Goal: Task Accomplishment & Management: Manage account settings

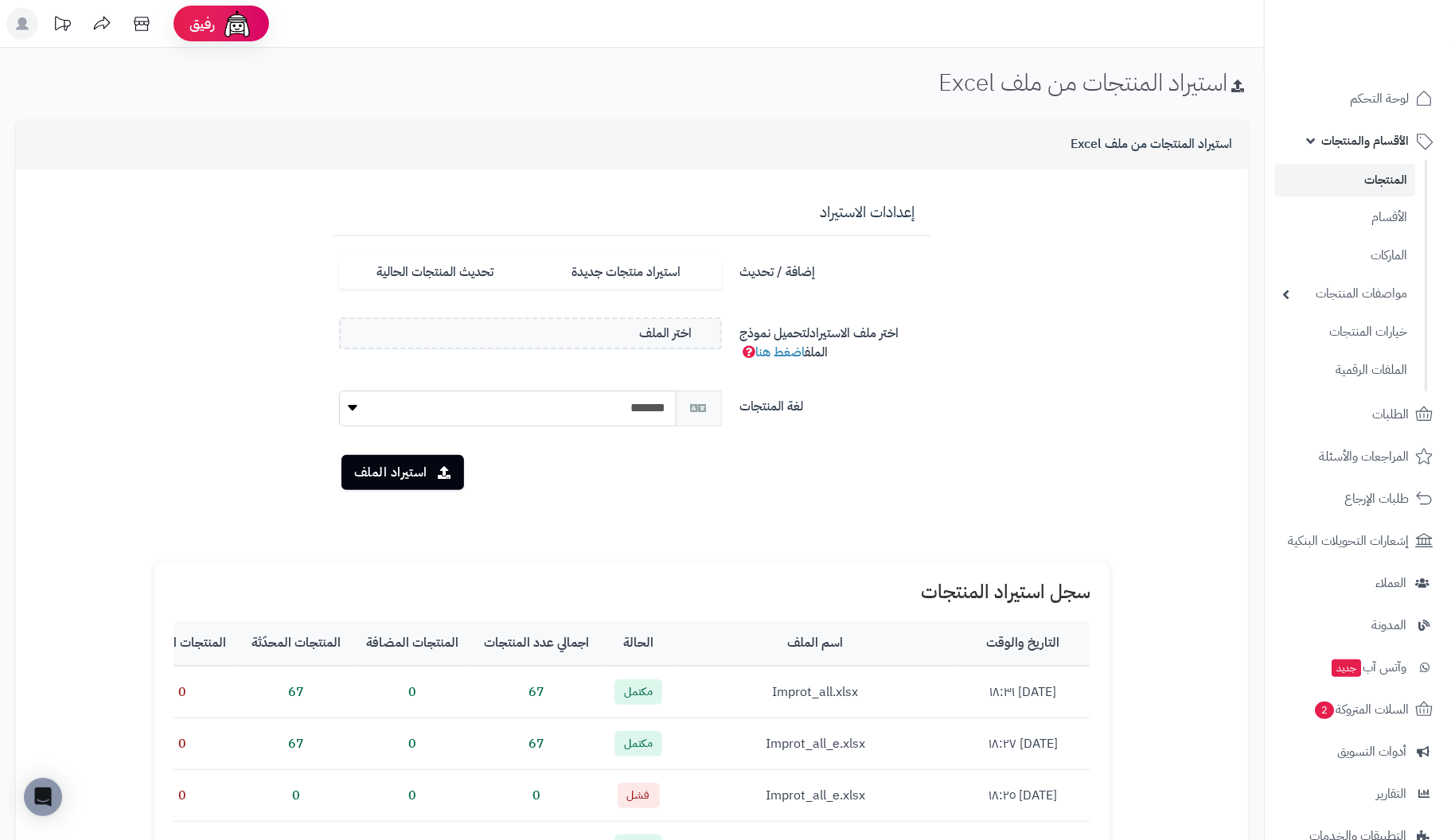
scroll to position [477, 0]
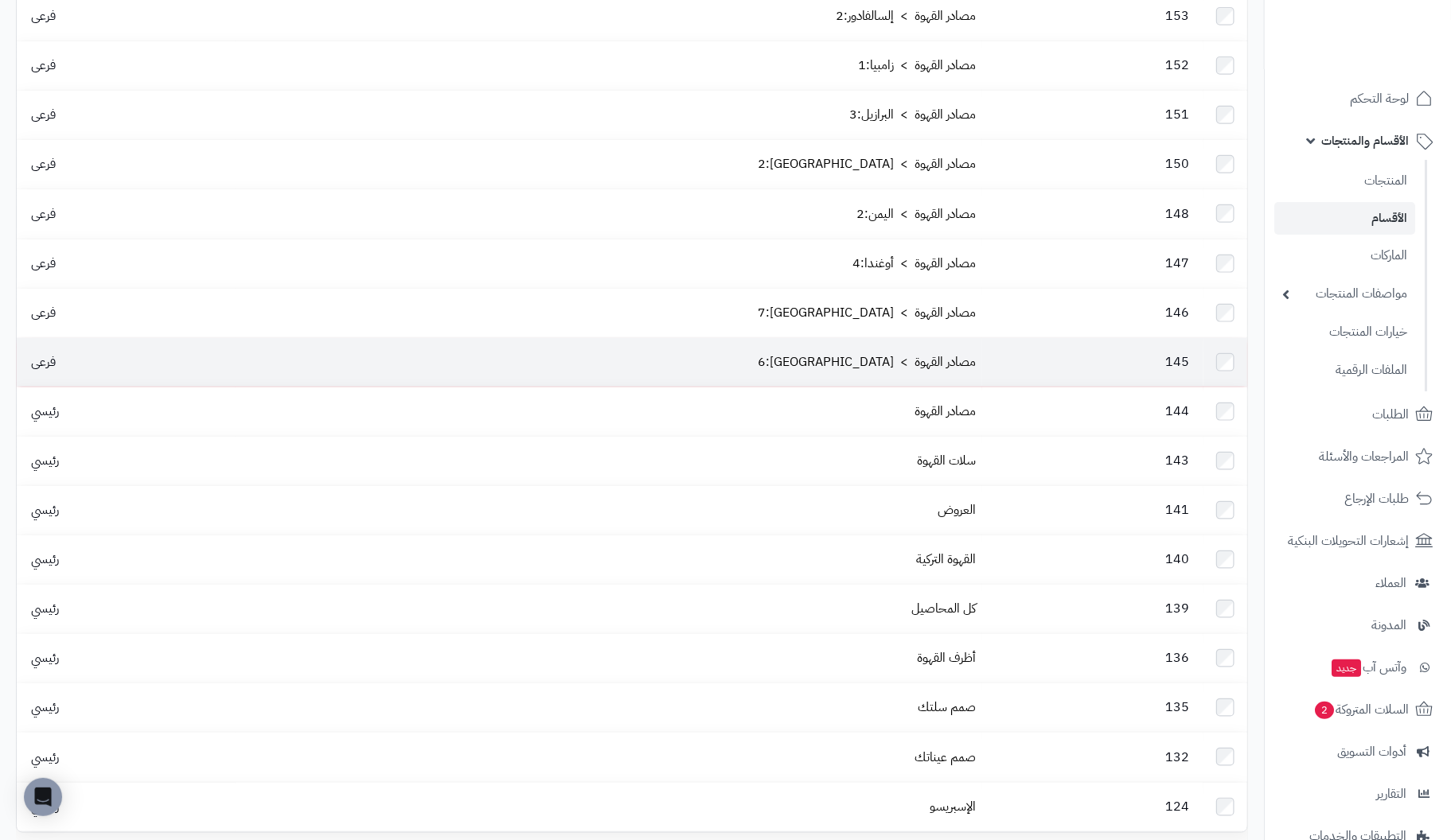
scroll to position [753, 0]
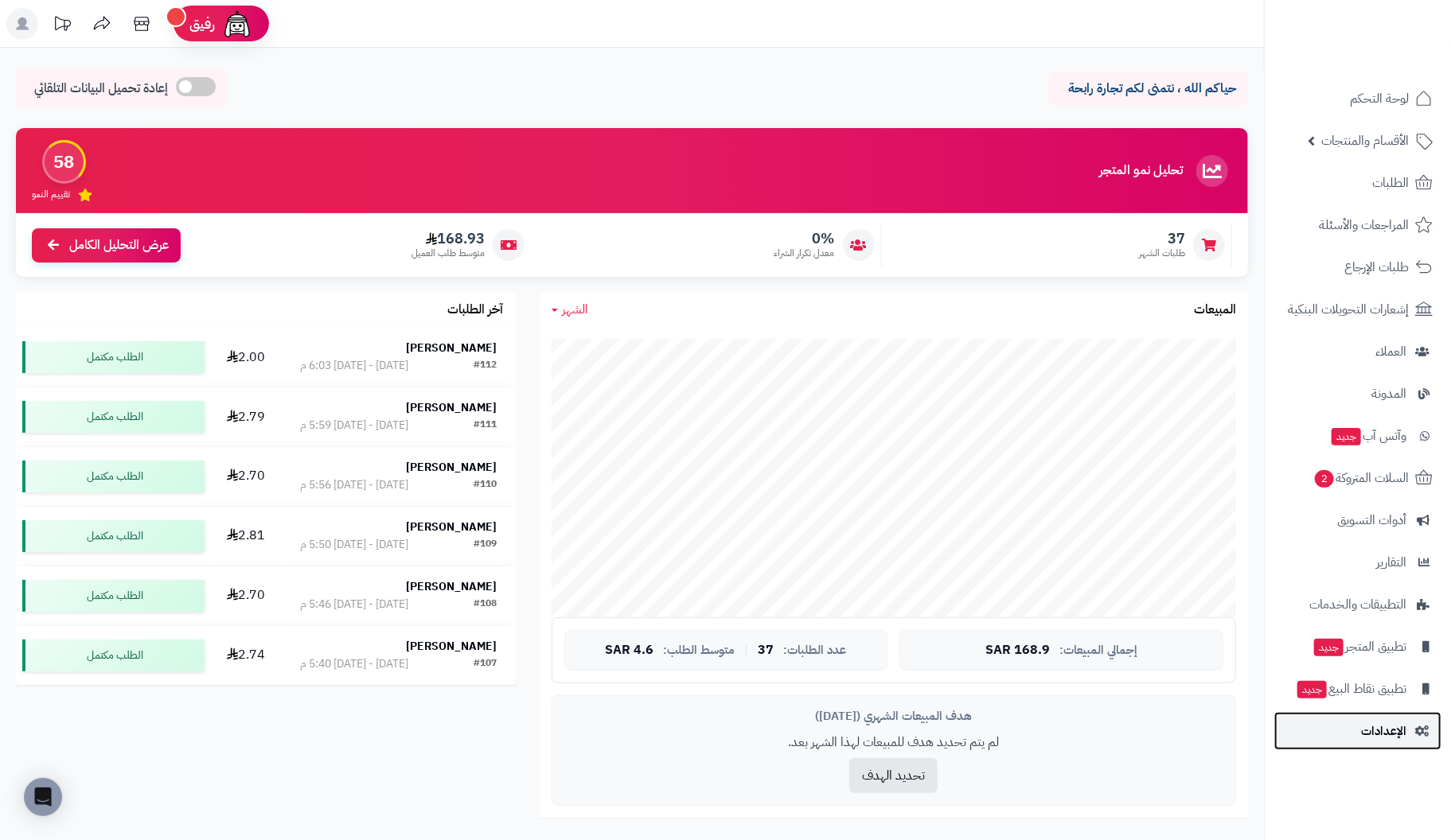
click at [1394, 726] on span "الإعدادات" at bounding box center [1384, 731] width 45 height 23
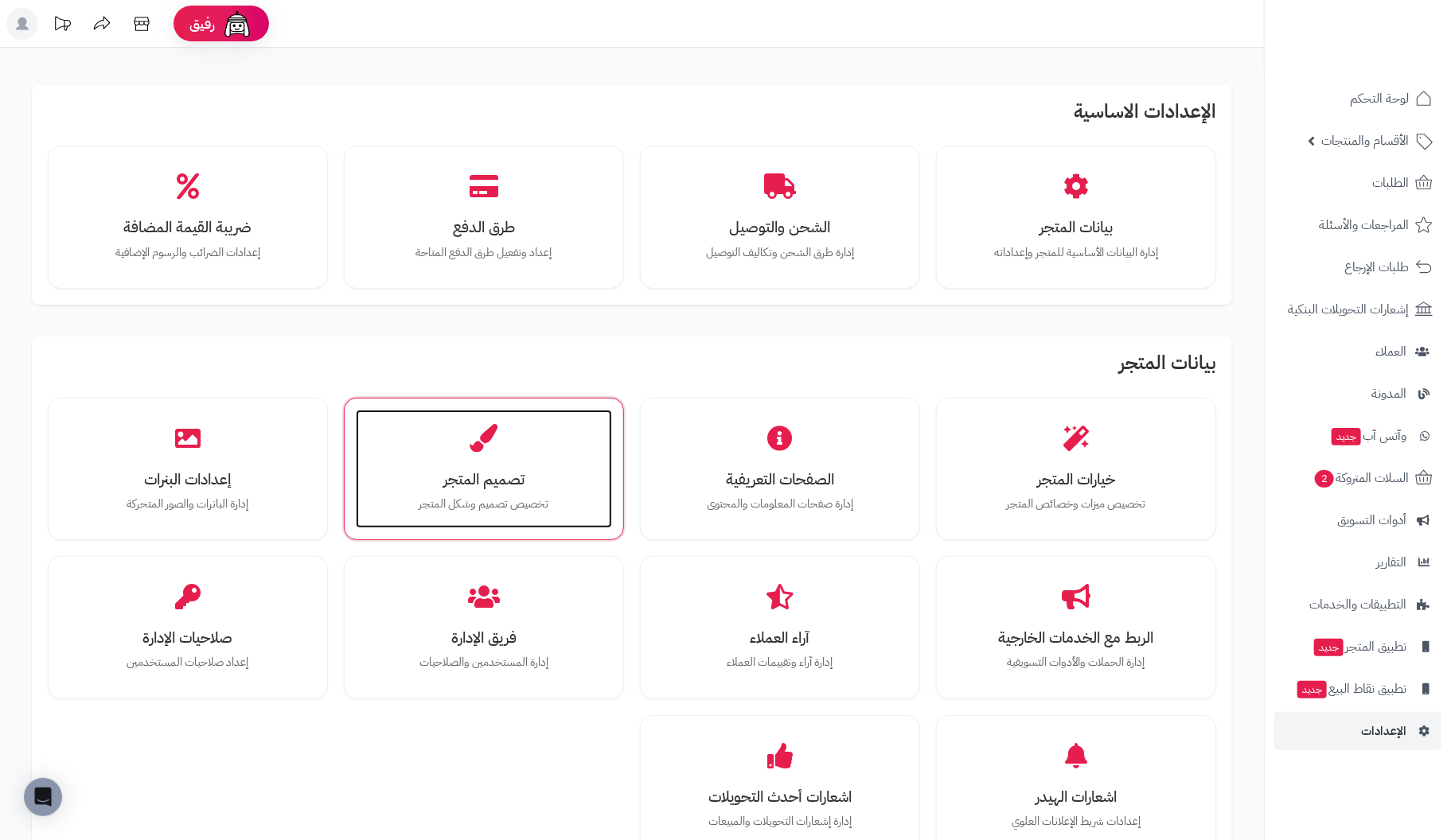
click at [470, 483] on h3 "تصميم المتجر" at bounding box center [484, 479] width 225 height 17
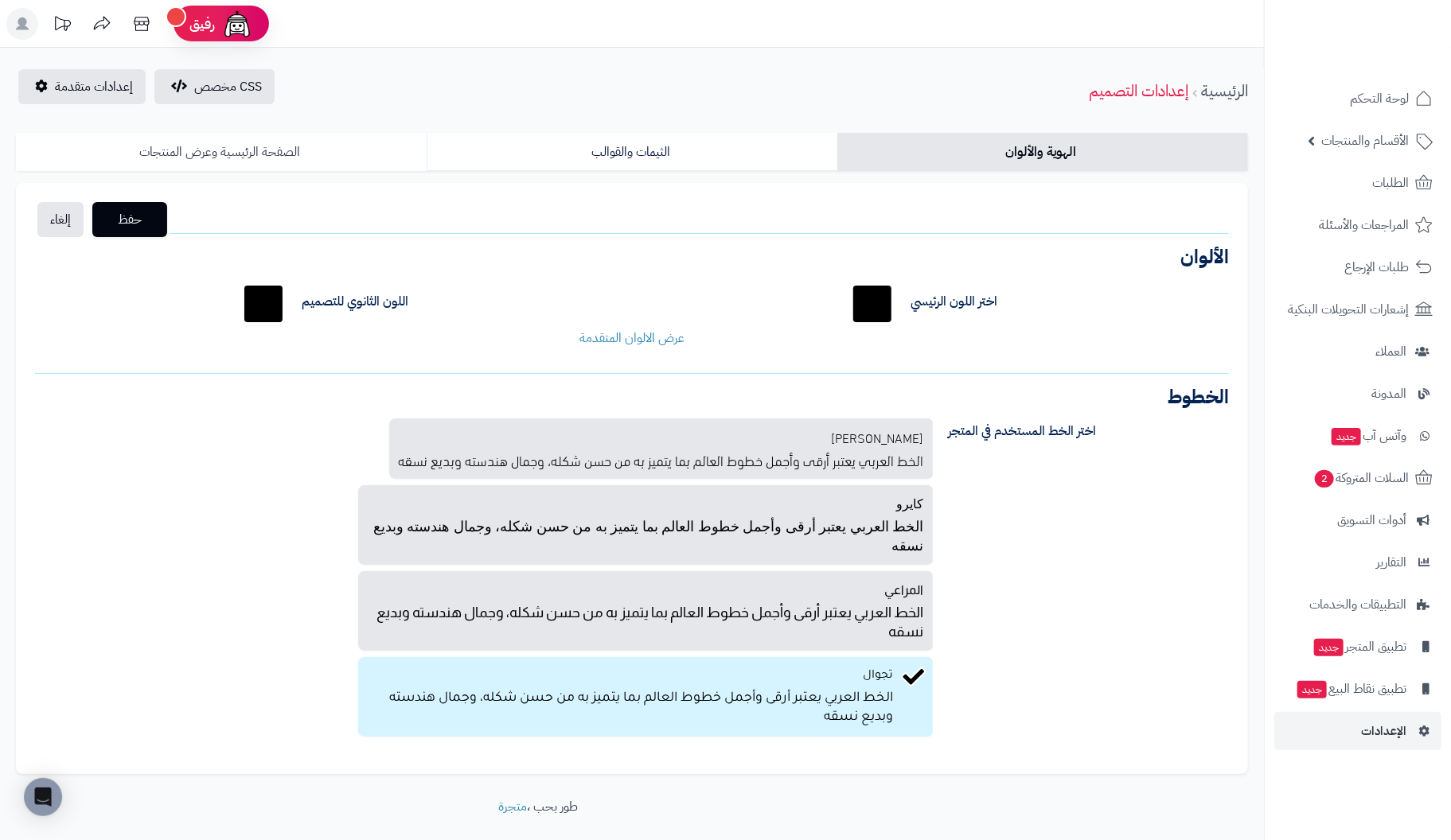
click at [265, 154] on link "الصفحة الرئيسية وعرض المنتجات" at bounding box center [221, 152] width 410 height 38
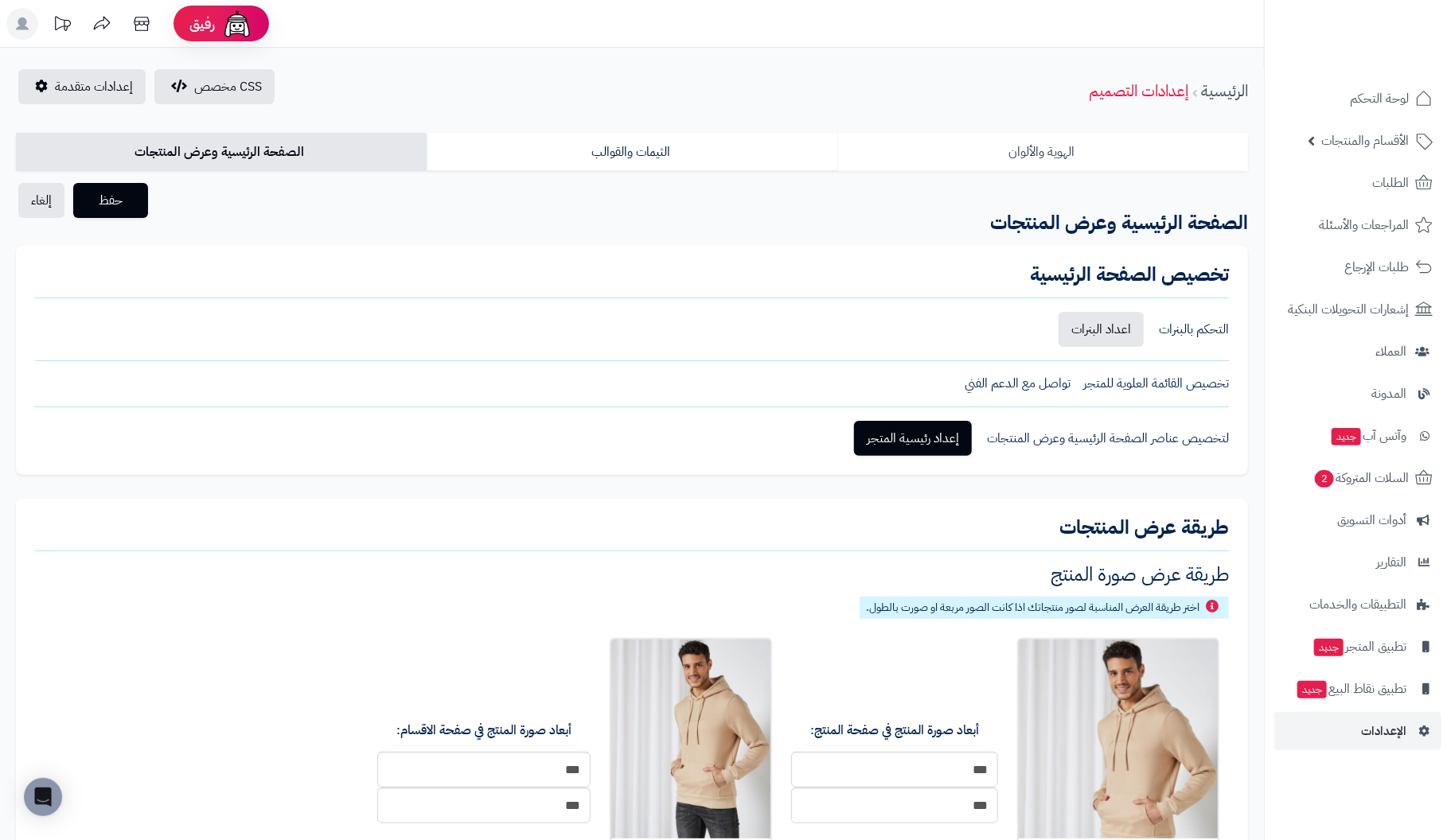
click at [1048, 154] on link "الهوية والألوان" at bounding box center [1043, 152] width 410 height 38
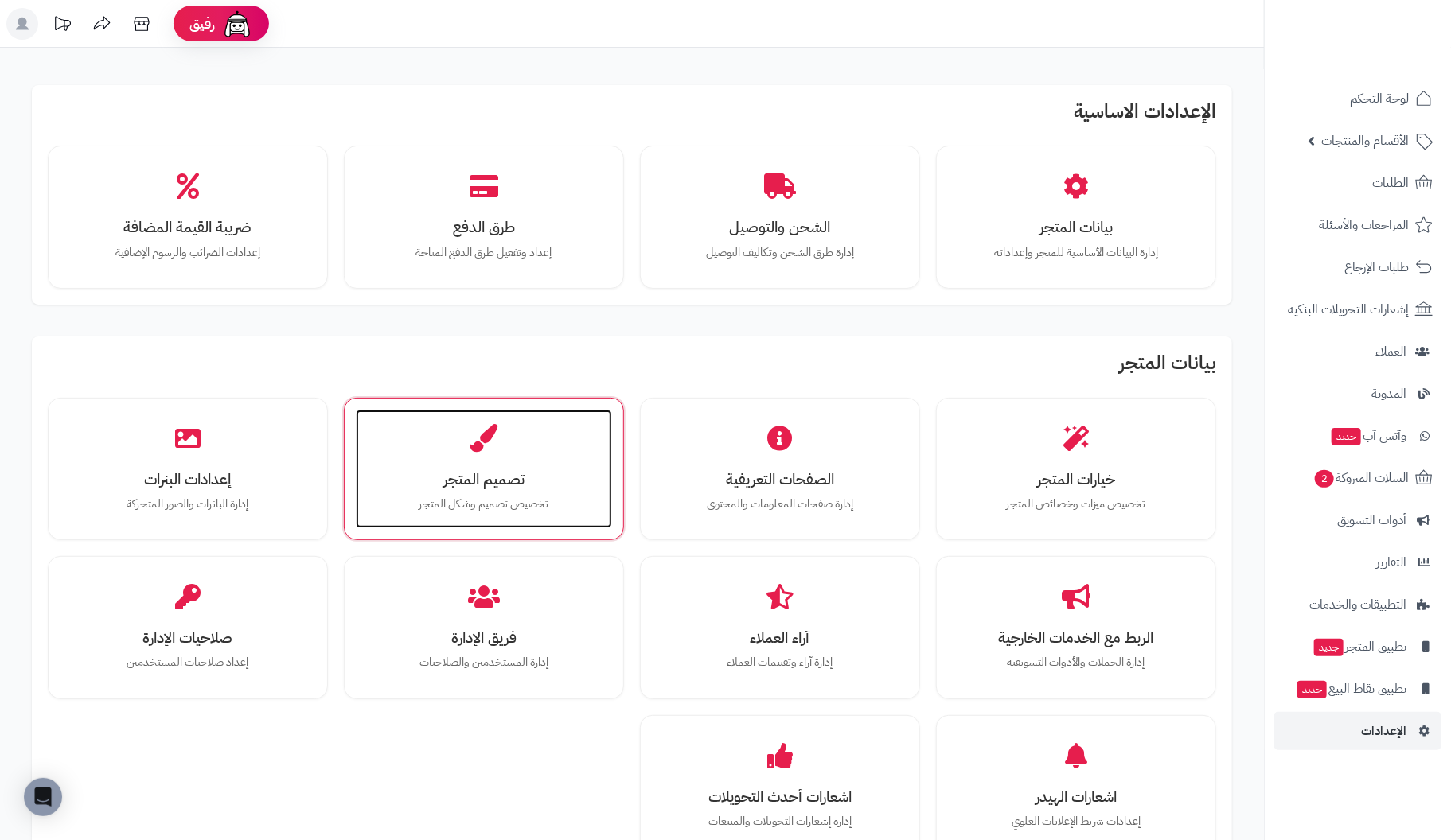
click at [506, 496] on p "تخصيص تصميم وشكل المتجر" at bounding box center [484, 505] width 225 height 18
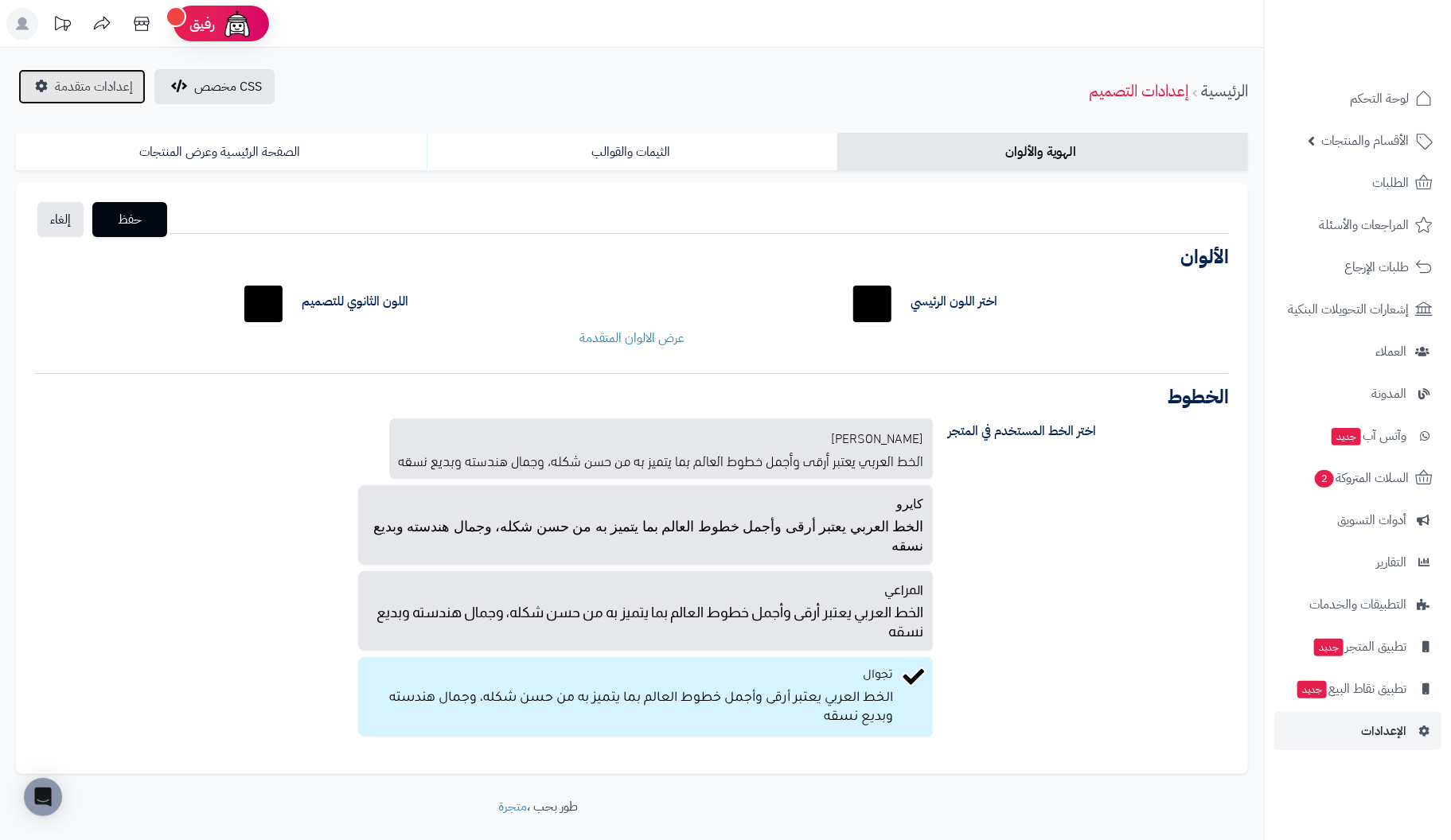
click at [70, 92] on span "إعدادات متقدمة" at bounding box center [94, 86] width 78 height 19
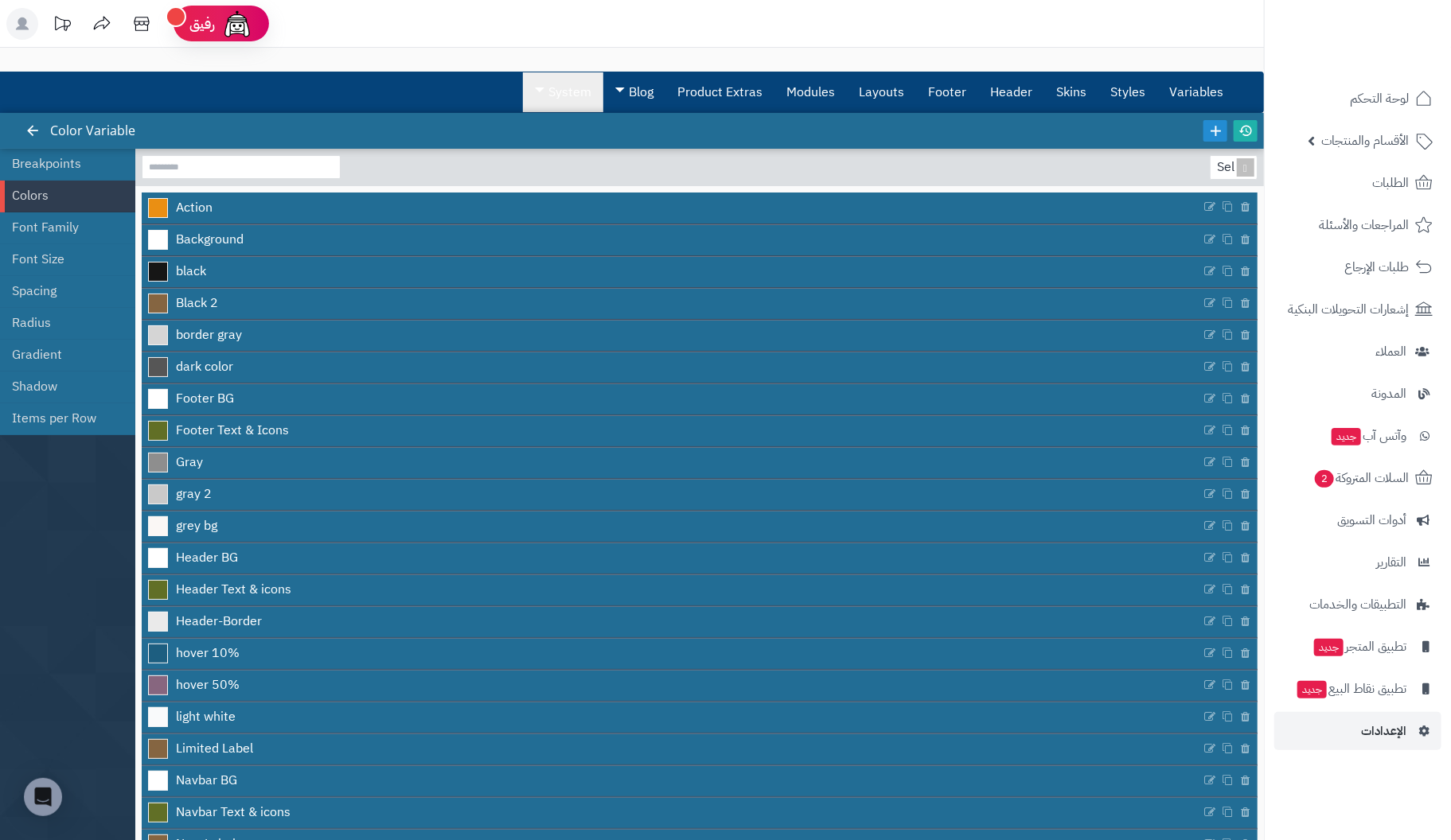
click at [558, 89] on link "System" at bounding box center [563, 92] width 81 height 39
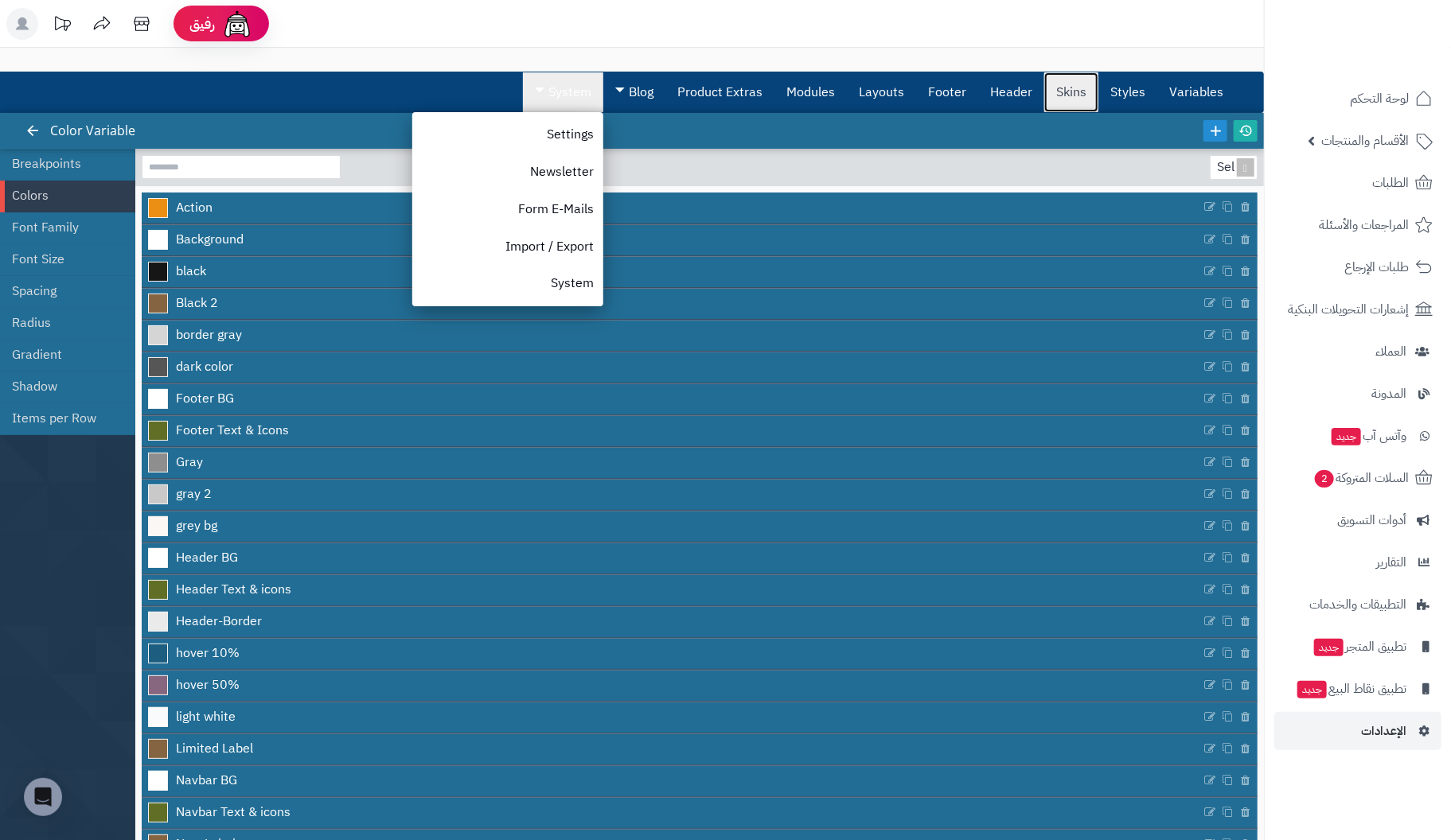
click at [1074, 101] on link "Skins" at bounding box center [1071, 92] width 54 height 39
